Goal: Task Accomplishment & Management: Manage account settings

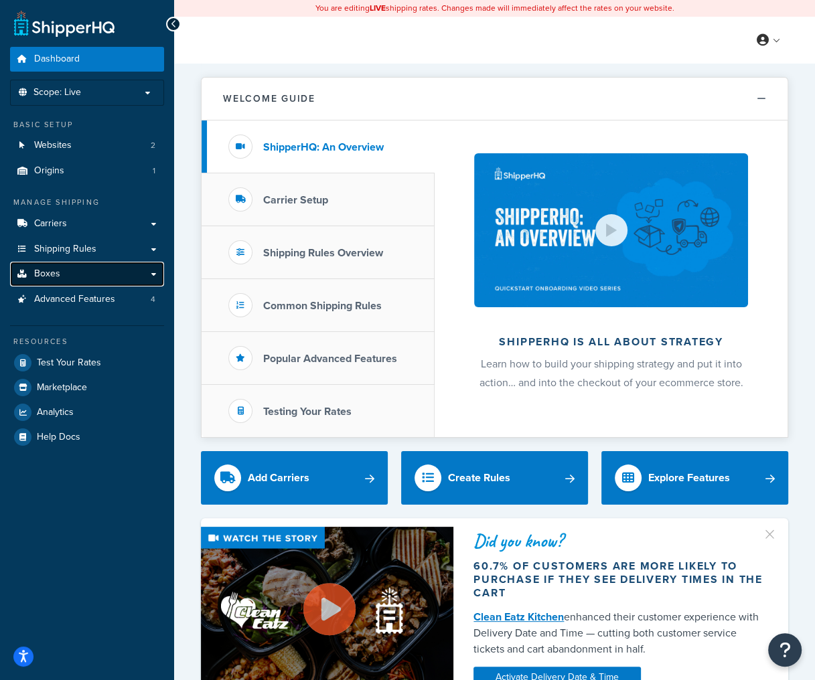
click at [55, 268] on span "Boxes" at bounding box center [47, 273] width 26 height 11
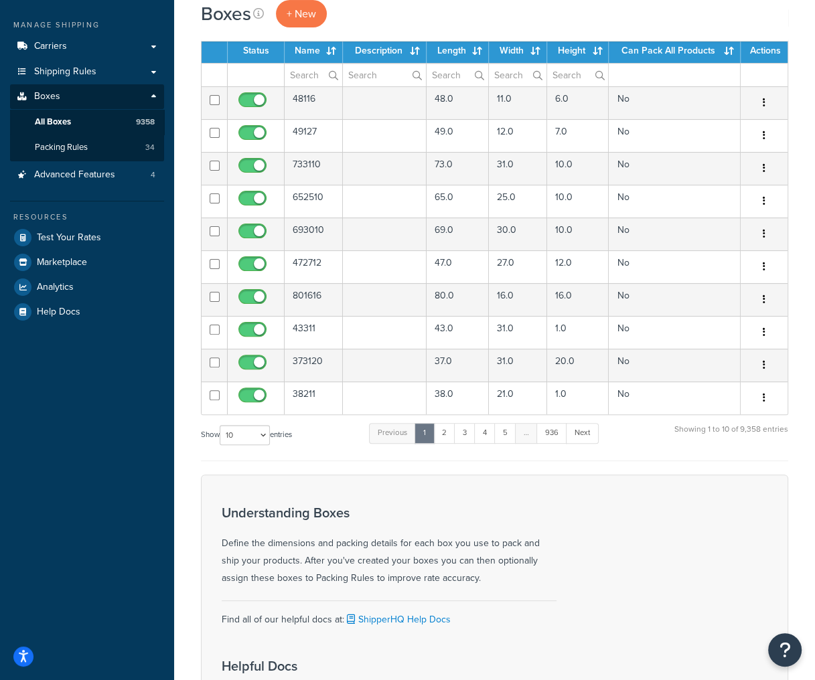
scroll to position [54, 0]
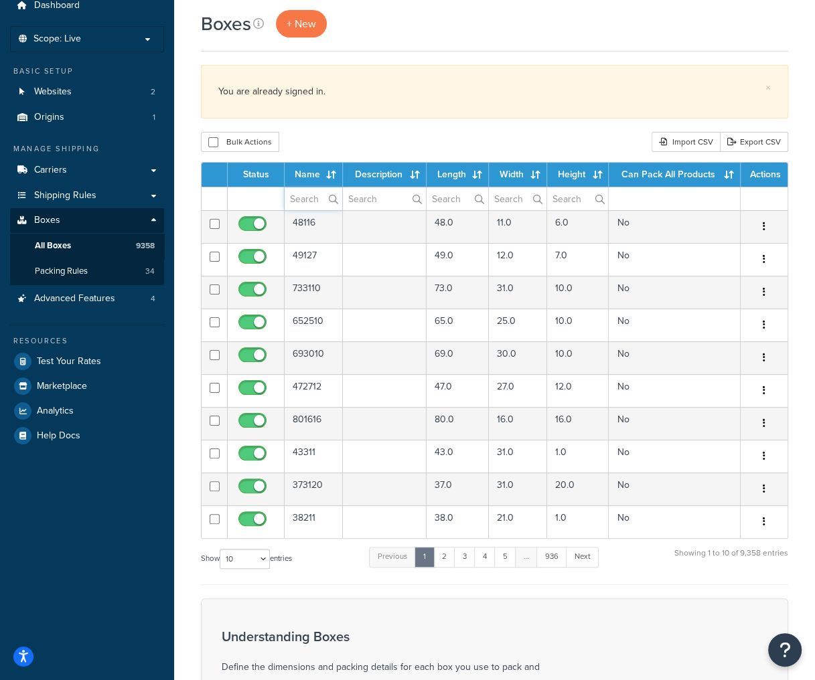
click at [303, 202] on input "text" at bounding box center [314, 198] width 58 height 23
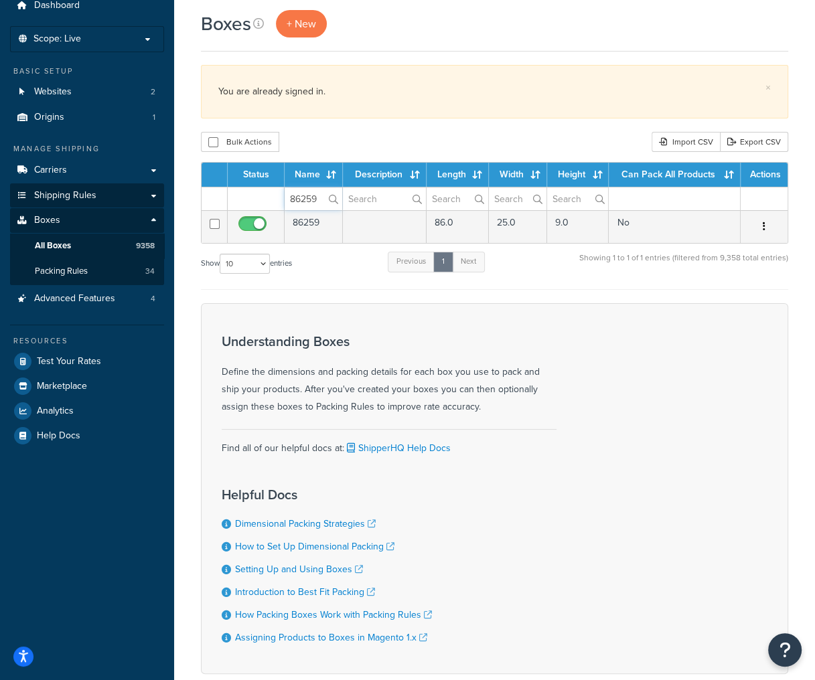
type input "86259"
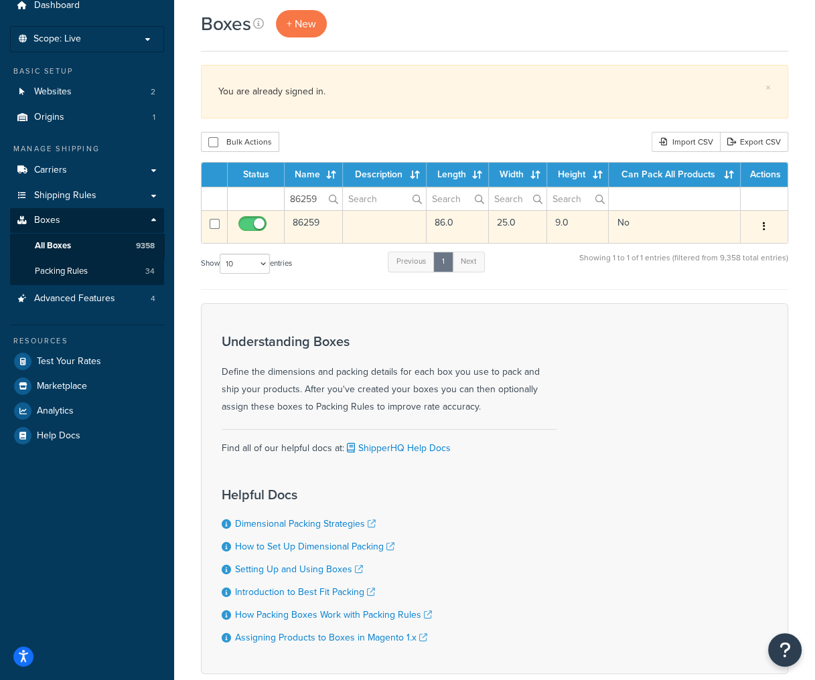
click at [310, 232] on td "86259" at bounding box center [314, 226] width 58 height 33
